Goal: Check status: Check status

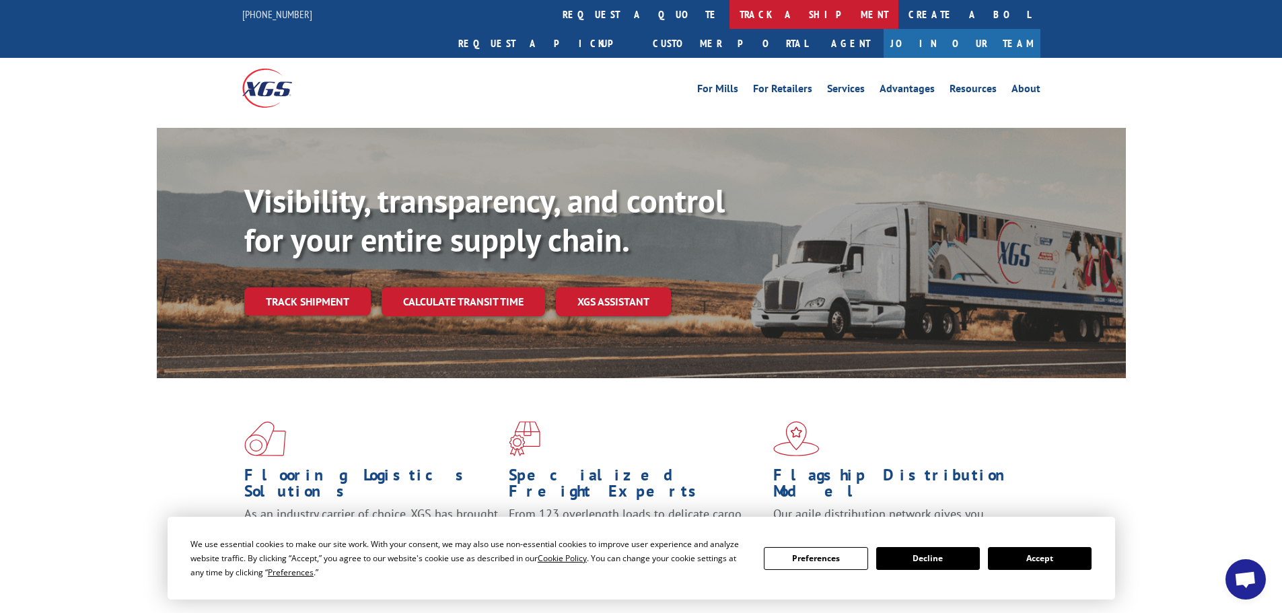
click at [730, 14] on link "track a shipment" at bounding box center [814, 14] width 169 height 29
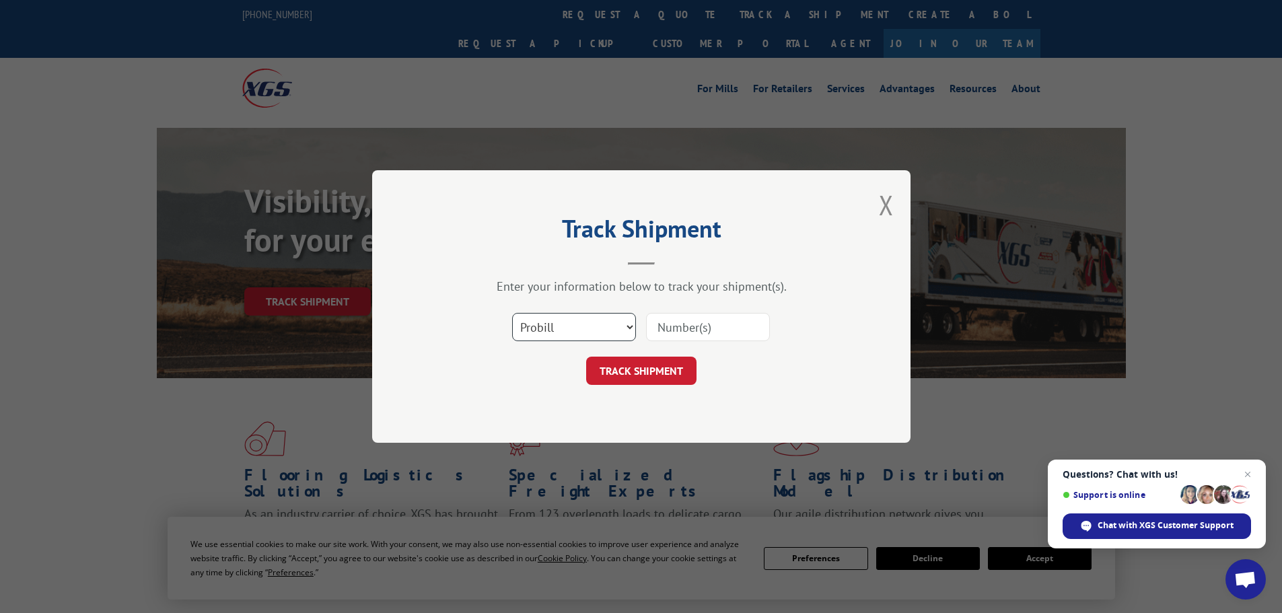
click at [598, 324] on select "Select category... Probill BOL PO" at bounding box center [574, 327] width 124 height 28
select select "po"
click at [512, 313] on select "Select category... Probill BOL PO" at bounding box center [574, 327] width 124 height 28
click at [664, 328] on input at bounding box center [708, 327] width 124 height 28
paste input "28503085"
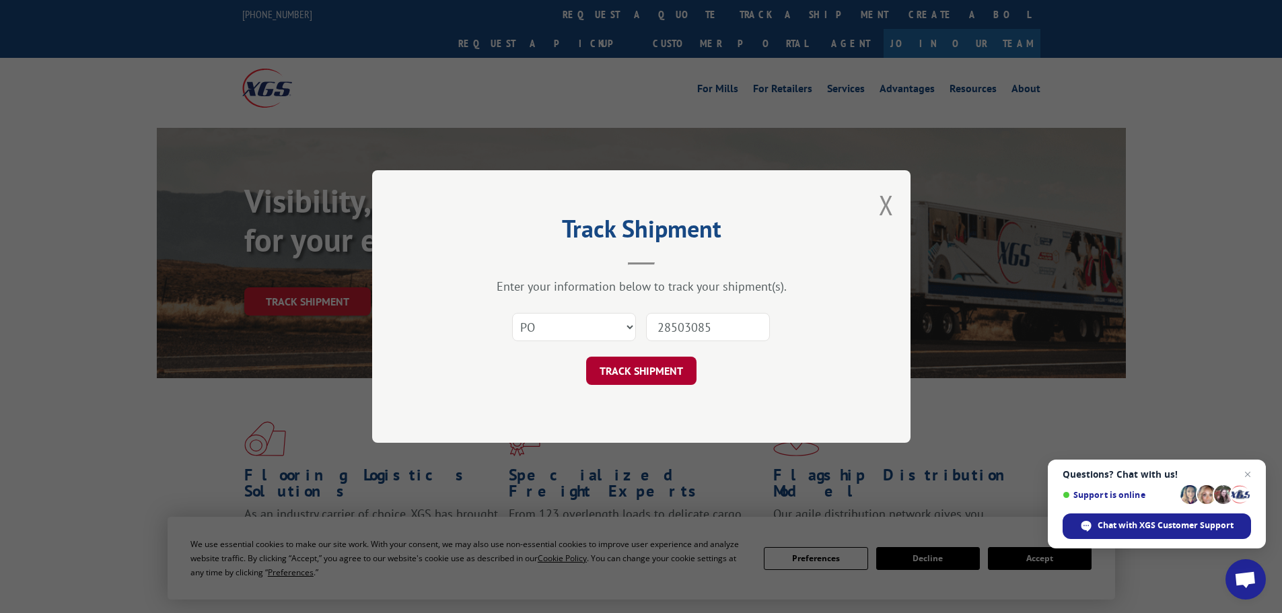
type input "28503085"
click at [656, 370] on button "TRACK SHIPMENT" at bounding box center [641, 371] width 110 height 28
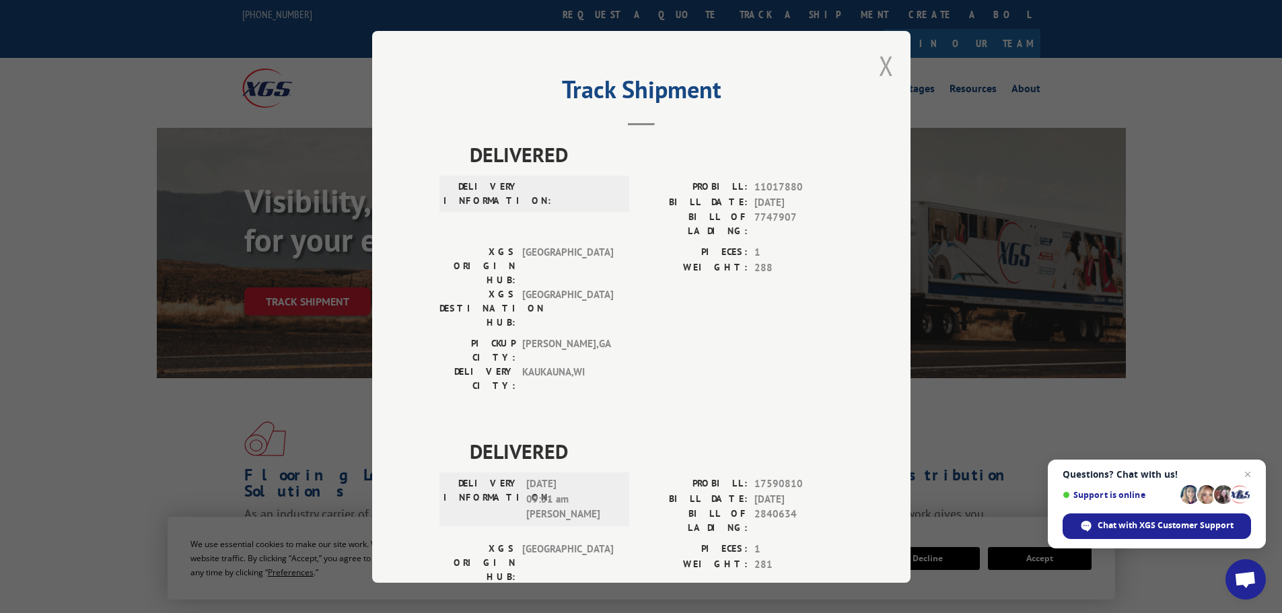
click at [882, 62] on button "Close modal" at bounding box center [886, 66] width 15 height 36
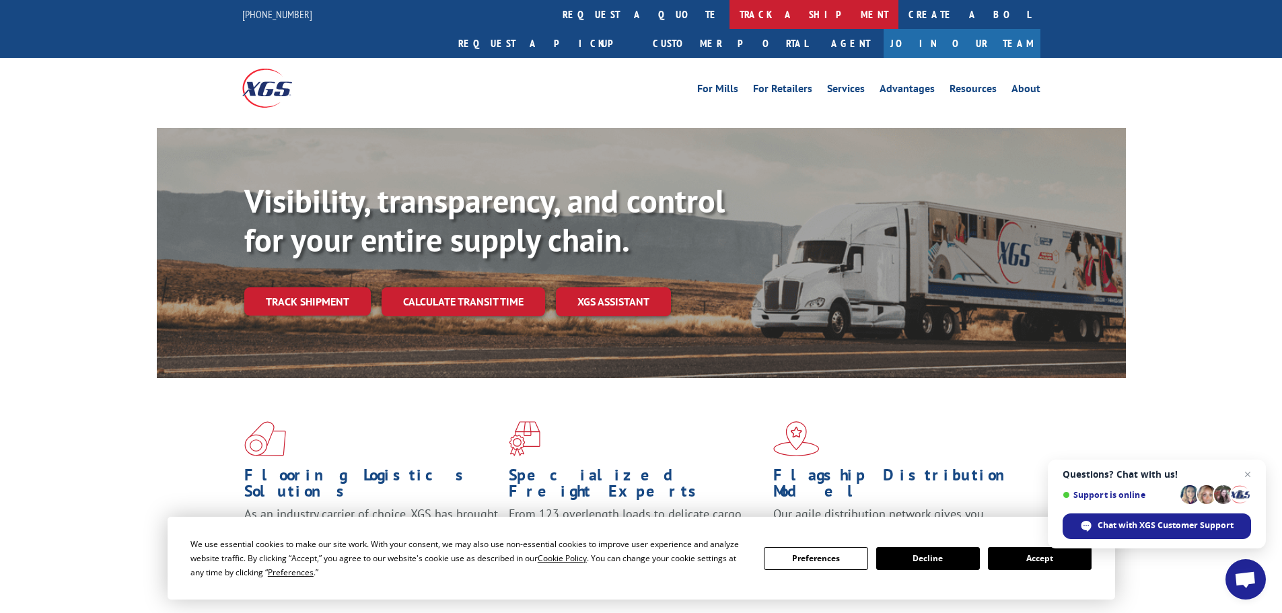
click at [730, 22] on link "track a shipment" at bounding box center [814, 14] width 169 height 29
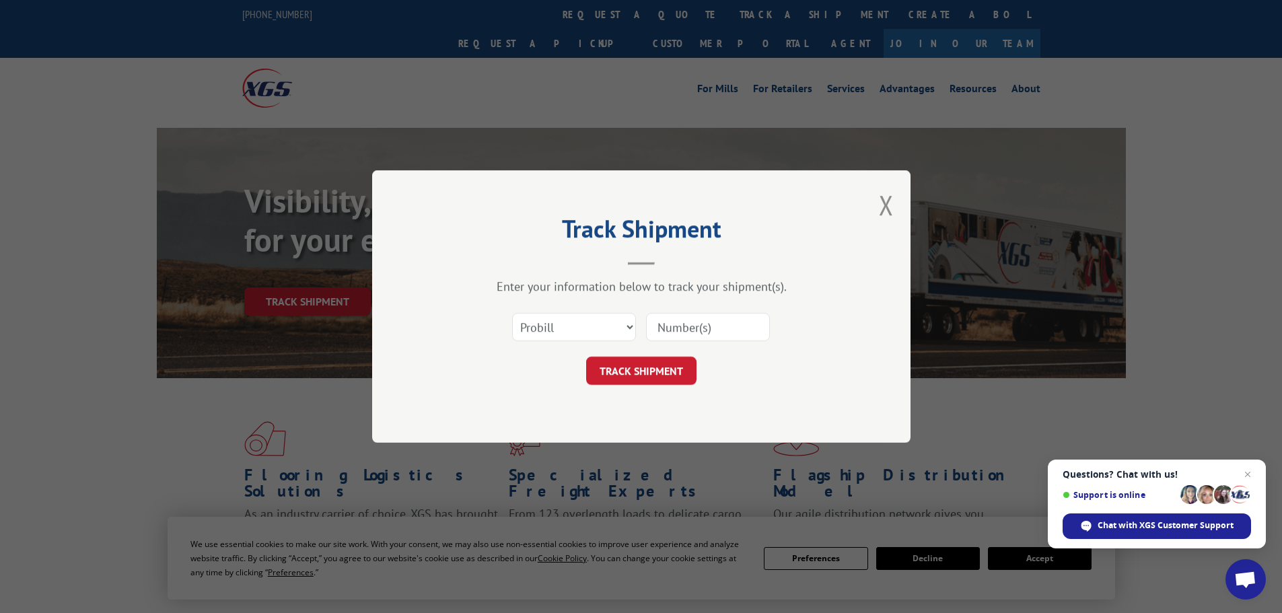
click at [699, 337] on input at bounding box center [708, 327] width 124 height 28
paste input "17228301"
type input "17228301"
click at [631, 369] on button "TRACK SHIPMENT" at bounding box center [641, 371] width 110 height 28
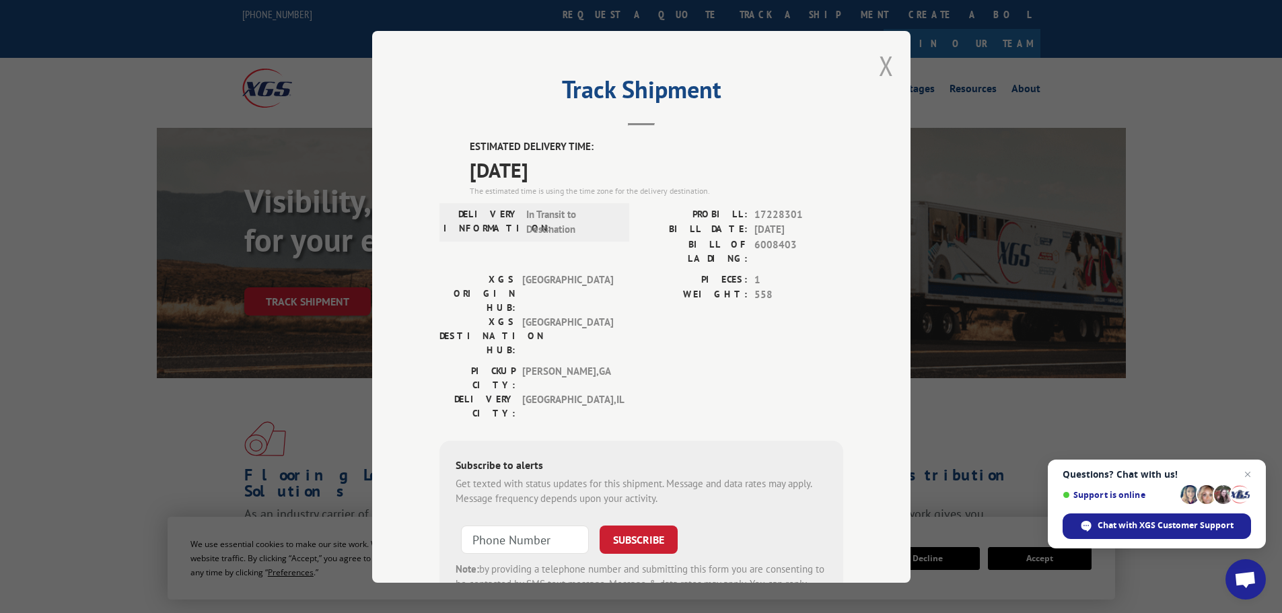
click at [881, 69] on button "Close modal" at bounding box center [886, 66] width 15 height 36
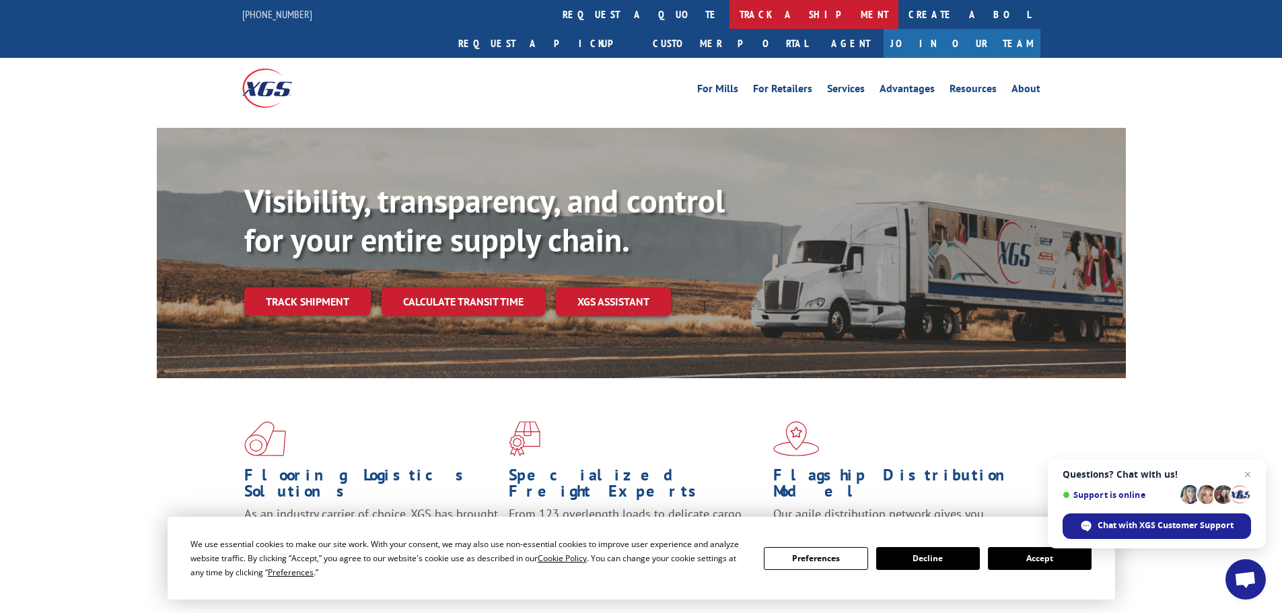
click at [730, 13] on link "track a shipment" at bounding box center [814, 14] width 169 height 29
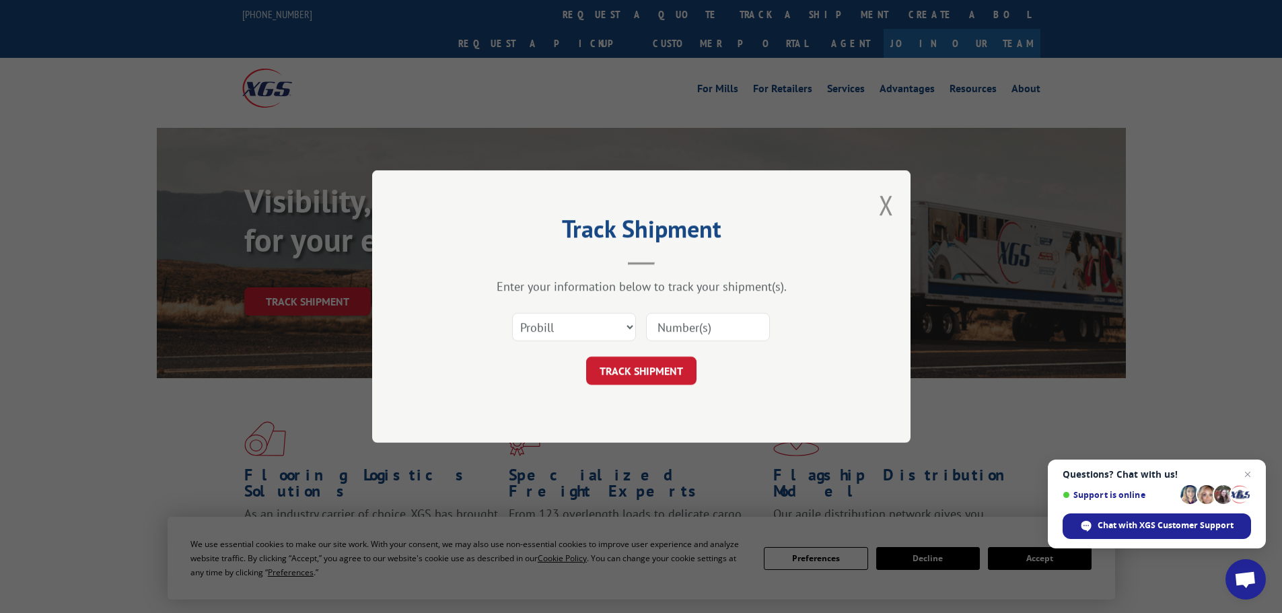
click at [676, 330] on input at bounding box center [708, 327] width 124 height 28
paste input "17520767"
type input "17520767"
click at [652, 373] on button "TRACK SHIPMENT" at bounding box center [641, 371] width 110 height 28
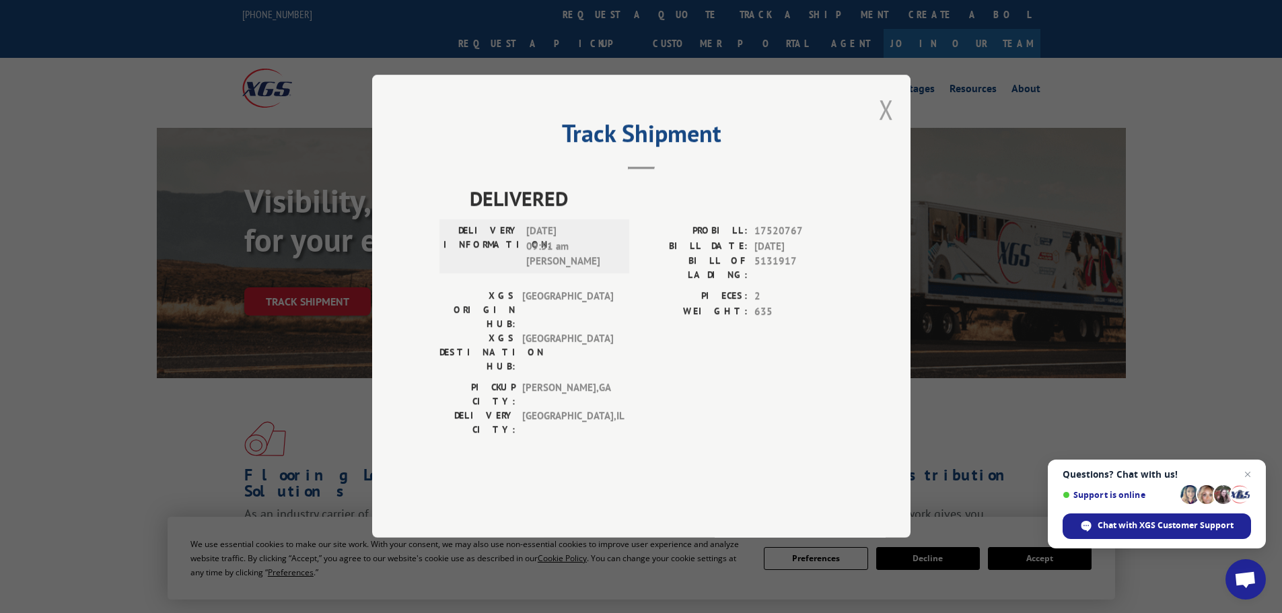
click at [883, 127] on button "Close modal" at bounding box center [886, 110] width 15 height 36
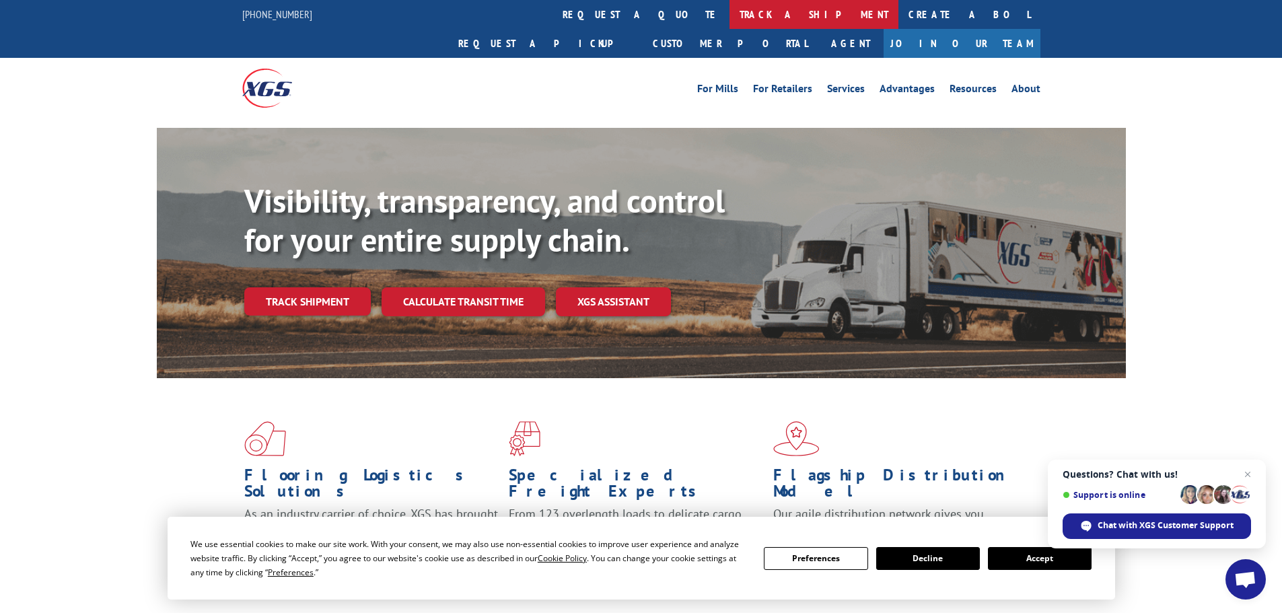
click at [730, 12] on link "track a shipment" at bounding box center [814, 14] width 169 height 29
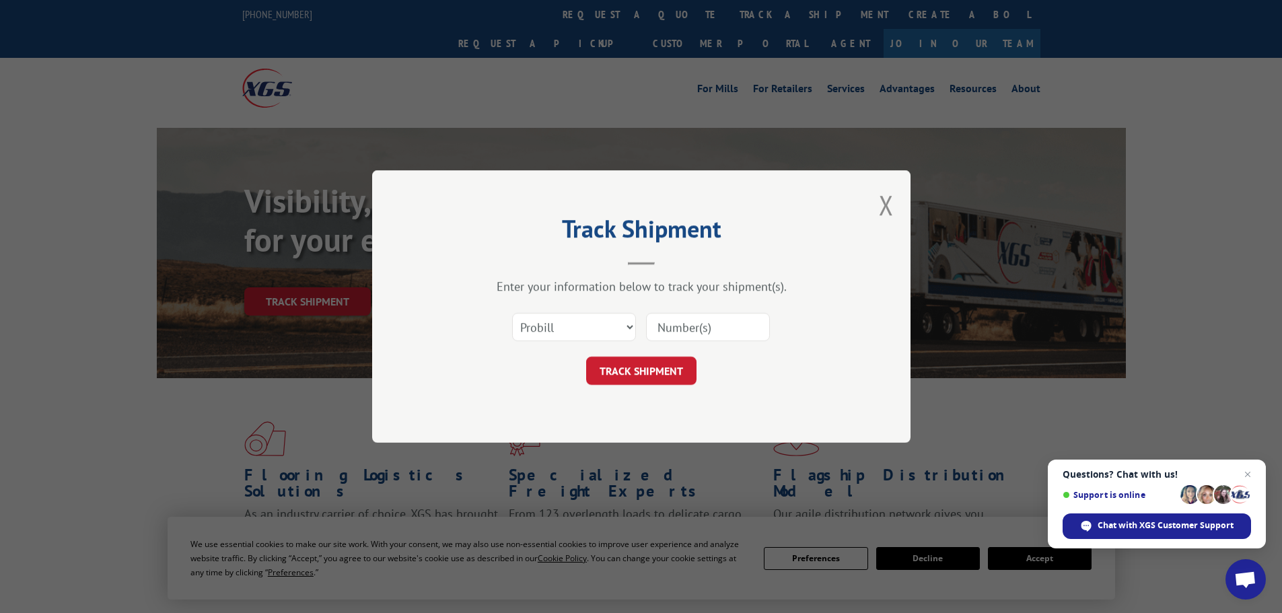
click at [674, 324] on input at bounding box center [708, 327] width 124 height 28
paste input "17516606"
type input "17516606"
click at [626, 372] on button "TRACK SHIPMENT" at bounding box center [641, 371] width 110 height 28
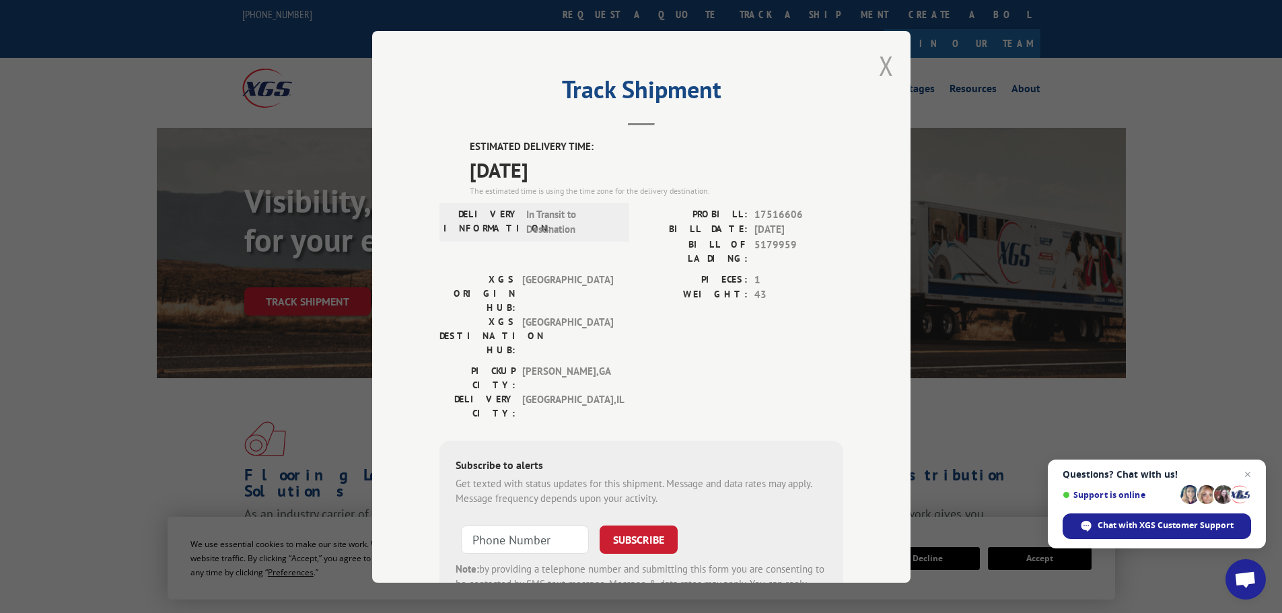
click at [884, 65] on button "Close modal" at bounding box center [886, 66] width 15 height 36
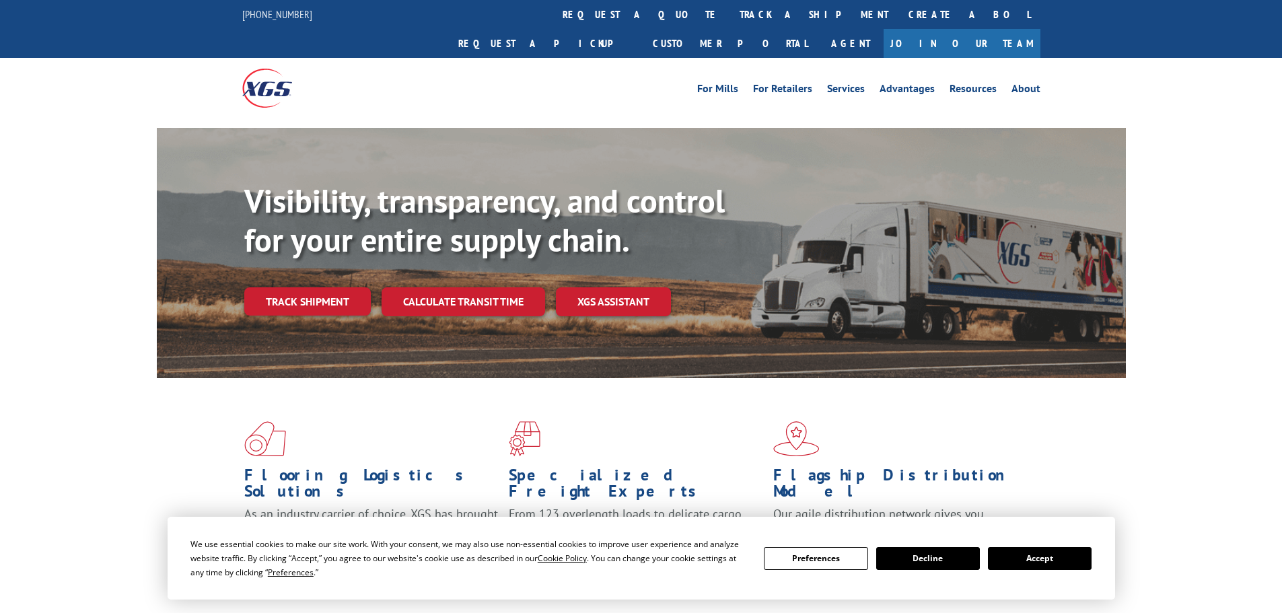
click at [730, 7] on link "track a shipment" at bounding box center [814, 14] width 169 height 29
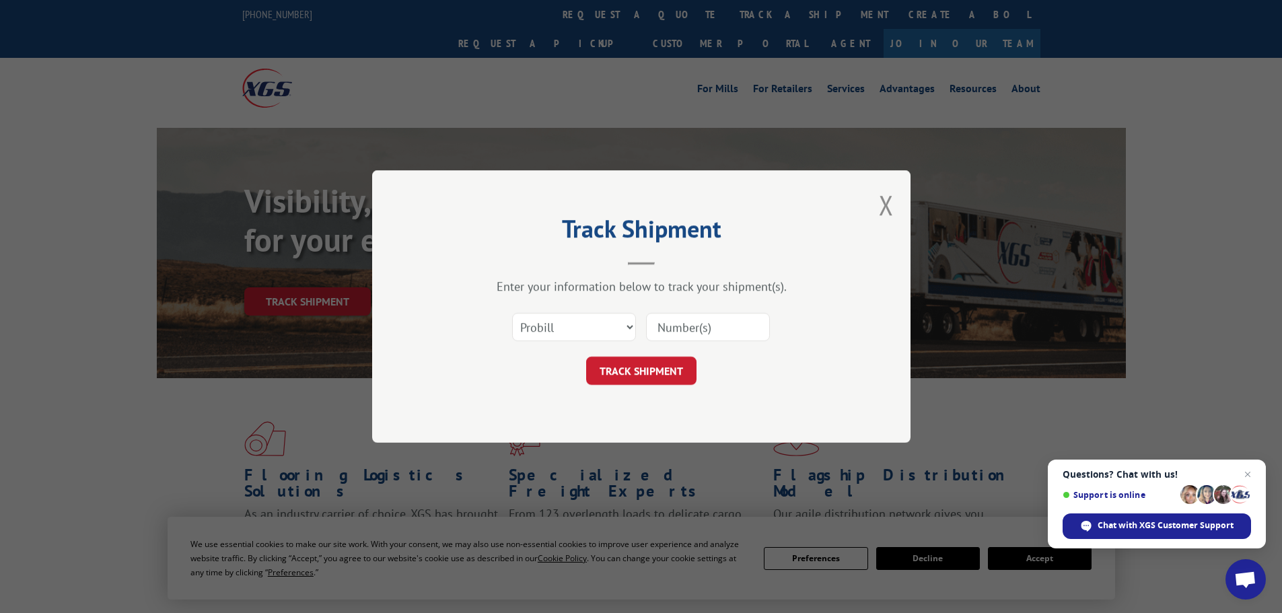
click at [664, 332] on input at bounding box center [708, 327] width 124 height 28
paste input "17468642"
type input "17468642"
click at [649, 366] on button "TRACK SHIPMENT" at bounding box center [641, 371] width 110 height 28
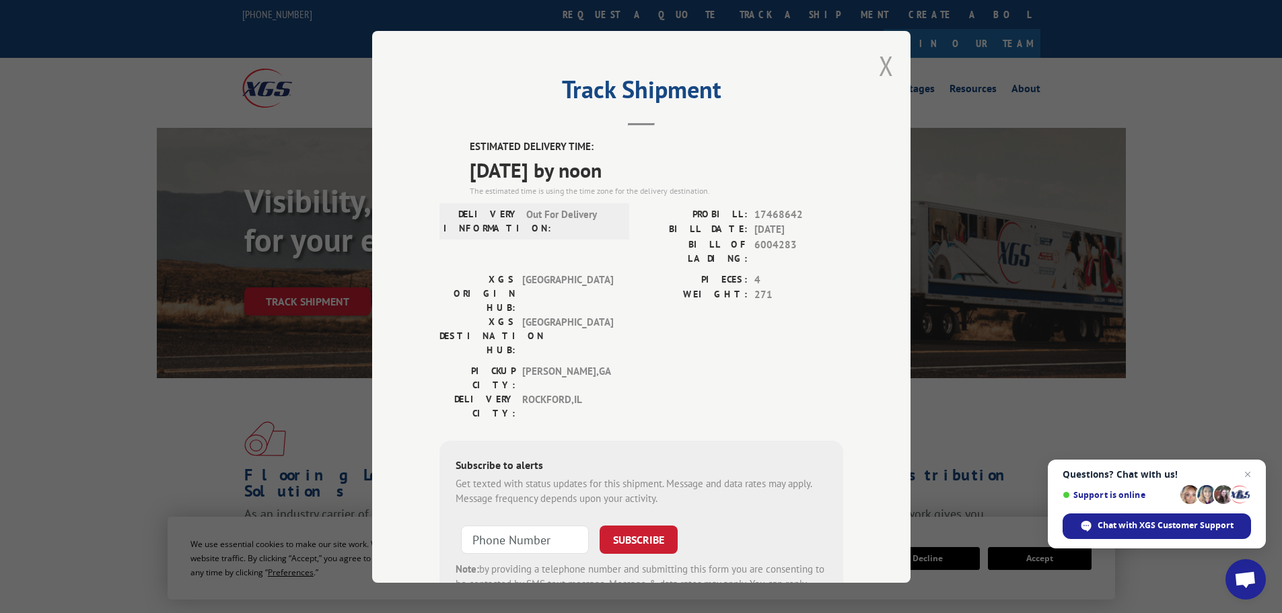
click at [879, 67] on button "Close modal" at bounding box center [886, 66] width 15 height 36
